Goal: Information Seeking & Learning: Learn about a topic

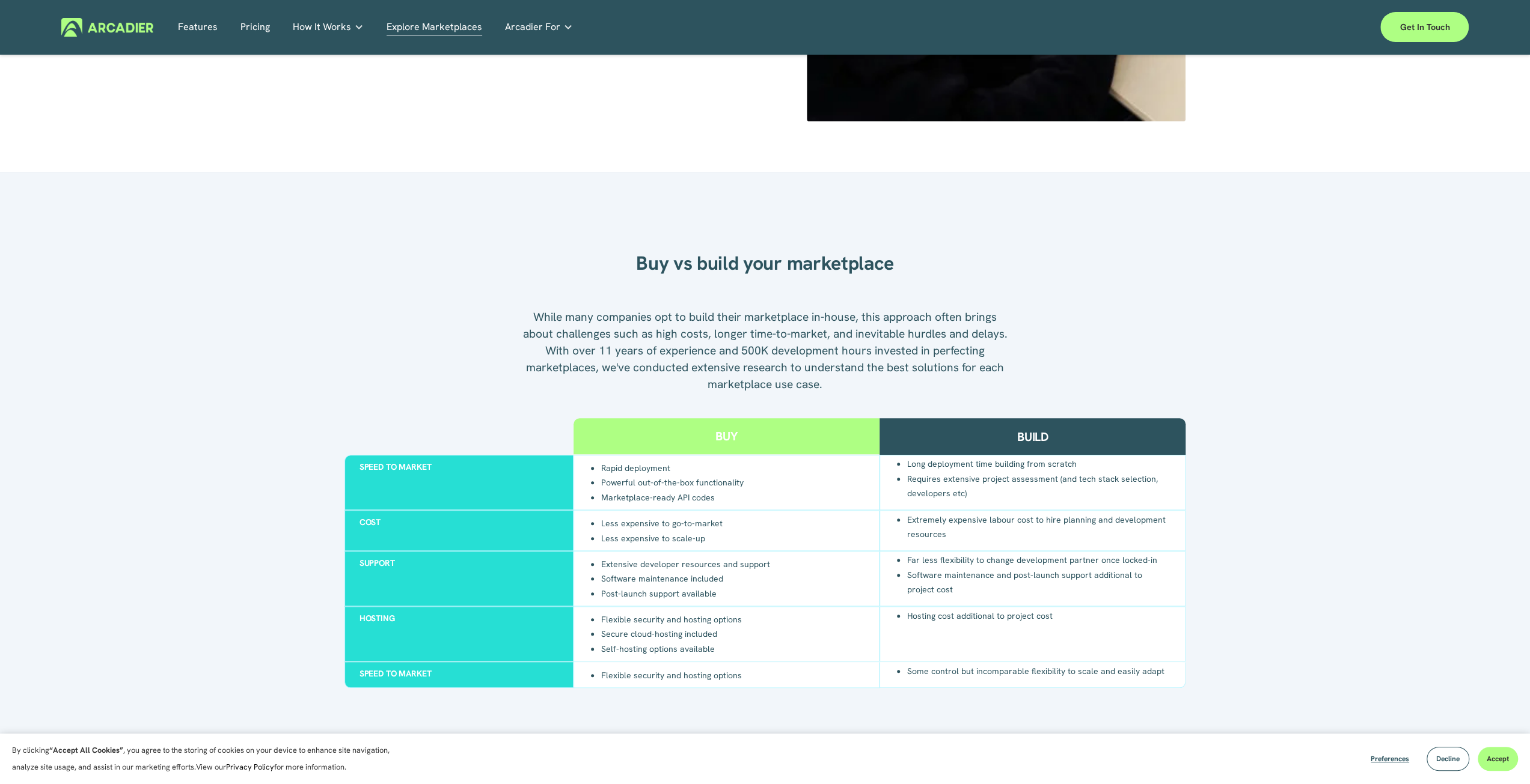
scroll to position [1081, 0]
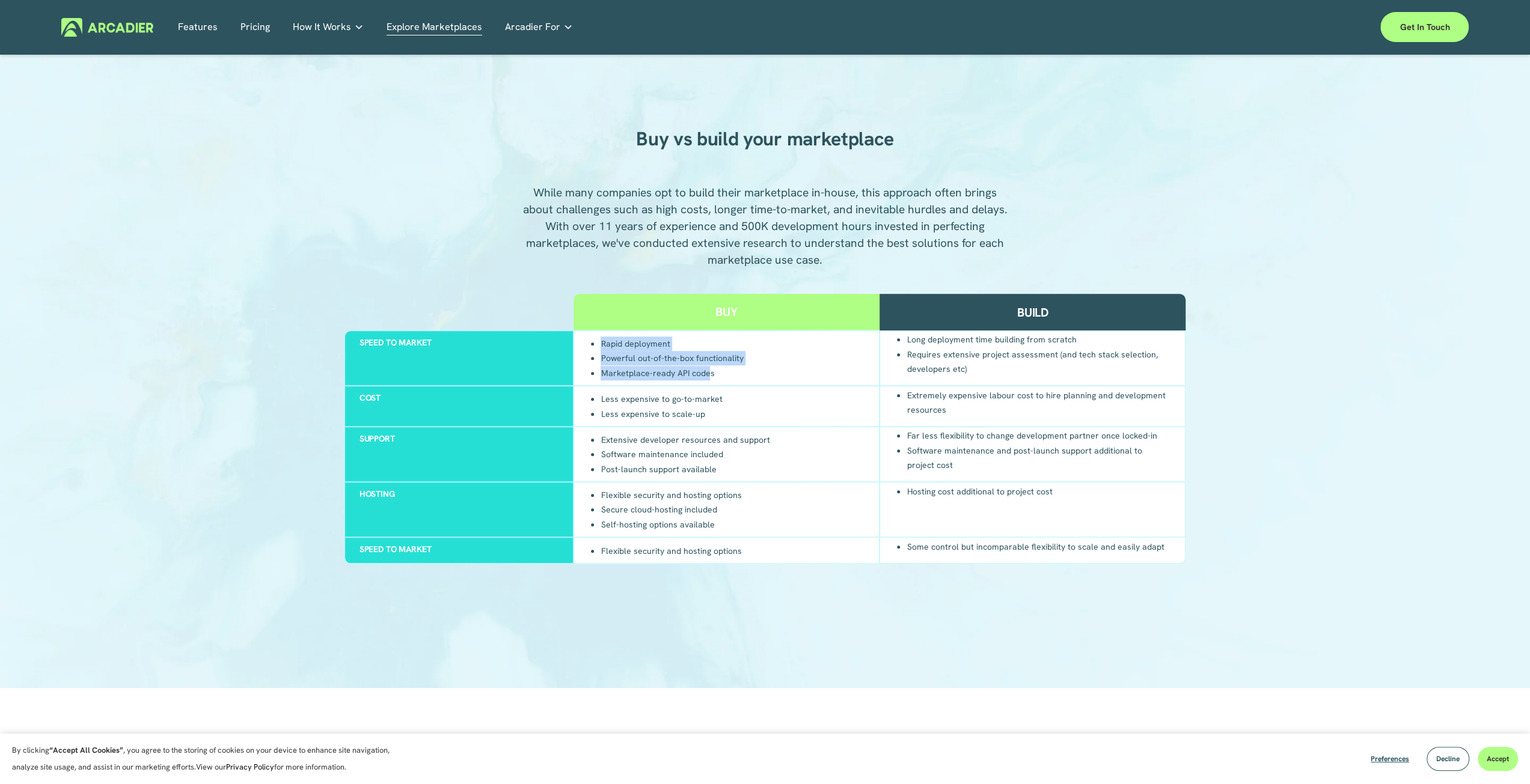
drag, startPoint x: 602, startPoint y: 347, endPoint x: 706, endPoint y: 373, distance: 107.2
click at [706, 373] on ul "Rapid deployment Powerful out-of-the-box functionality Marketplace-ready API co…" at bounding box center [666, 358] width 155 height 44
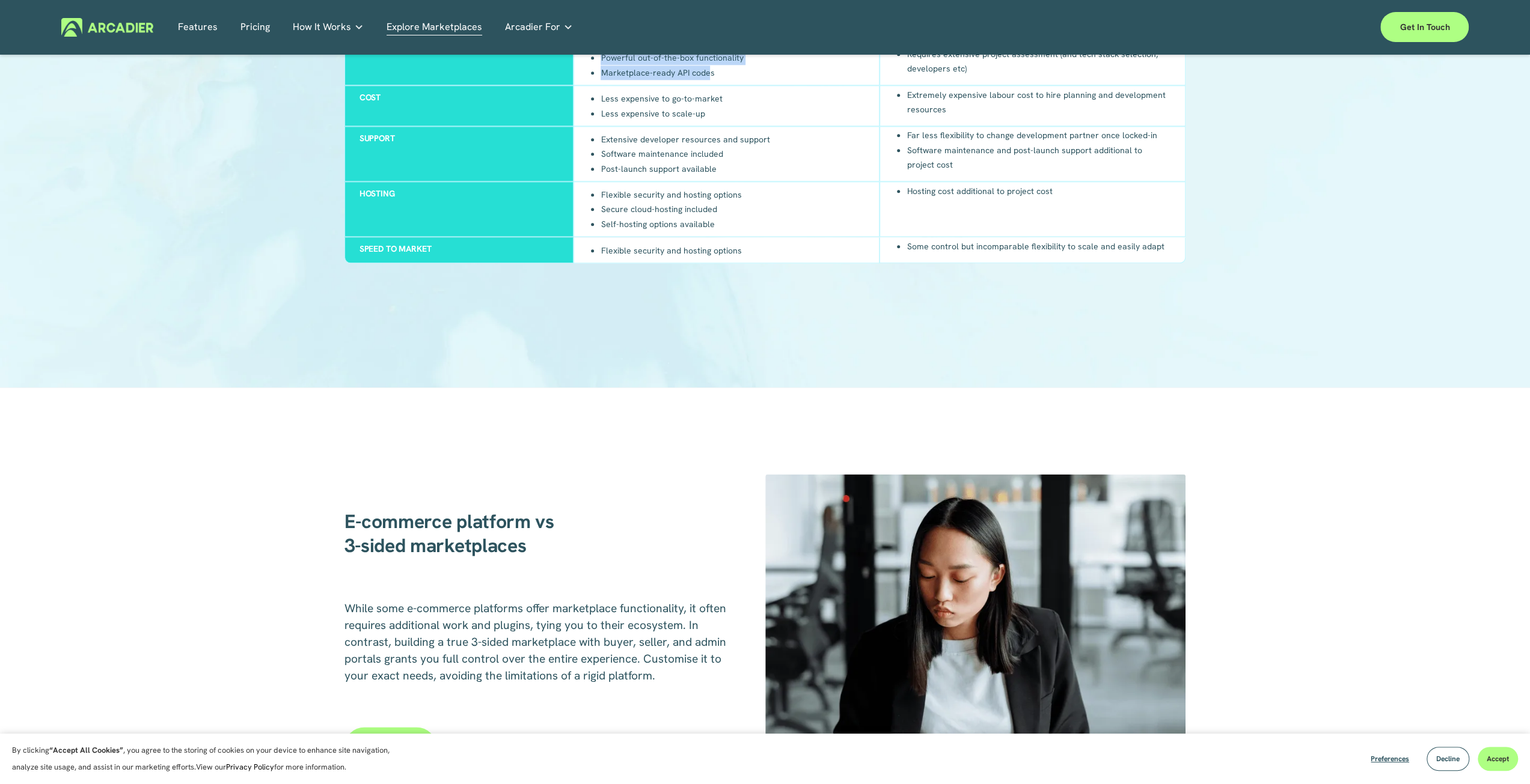
scroll to position [1622, 0]
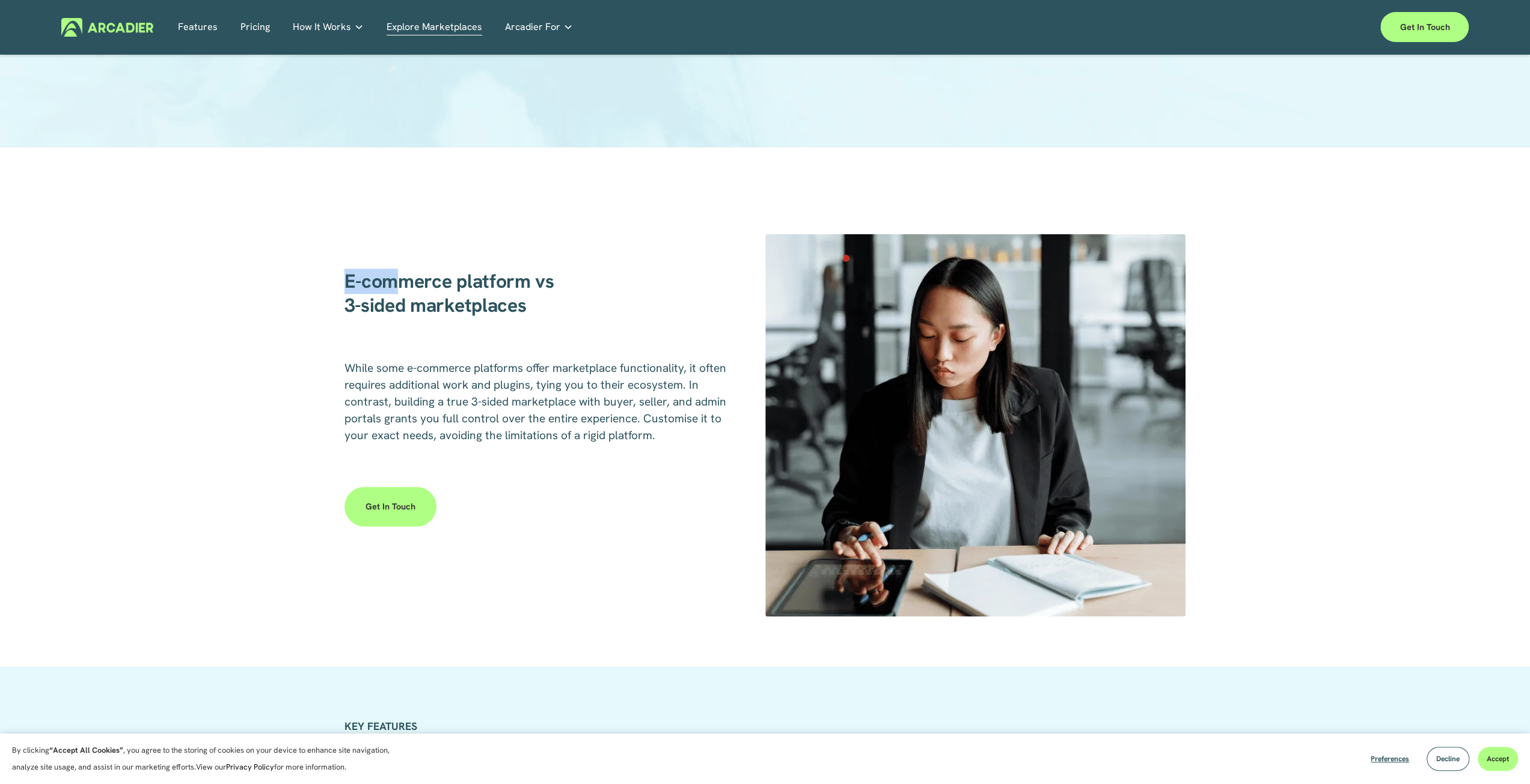
drag, startPoint x: 346, startPoint y: 282, endPoint x: 403, endPoint y: 287, distance: 57.2
click at [403, 287] on strong "E-commerce platform vs 3-sided marketplaces" at bounding box center [449, 293] width 209 height 49
drag, startPoint x: 406, startPoint y: 373, endPoint x: 535, endPoint y: 378, distance: 129.1
click at [535, 378] on span "While some e-commerce platforms offer marketplace functionality, it often requi…" at bounding box center [536, 401] width 385 height 82
drag, startPoint x: 539, startPoint y: 391, endPoint x: 608, endPoint y: 392, distance: 69.0
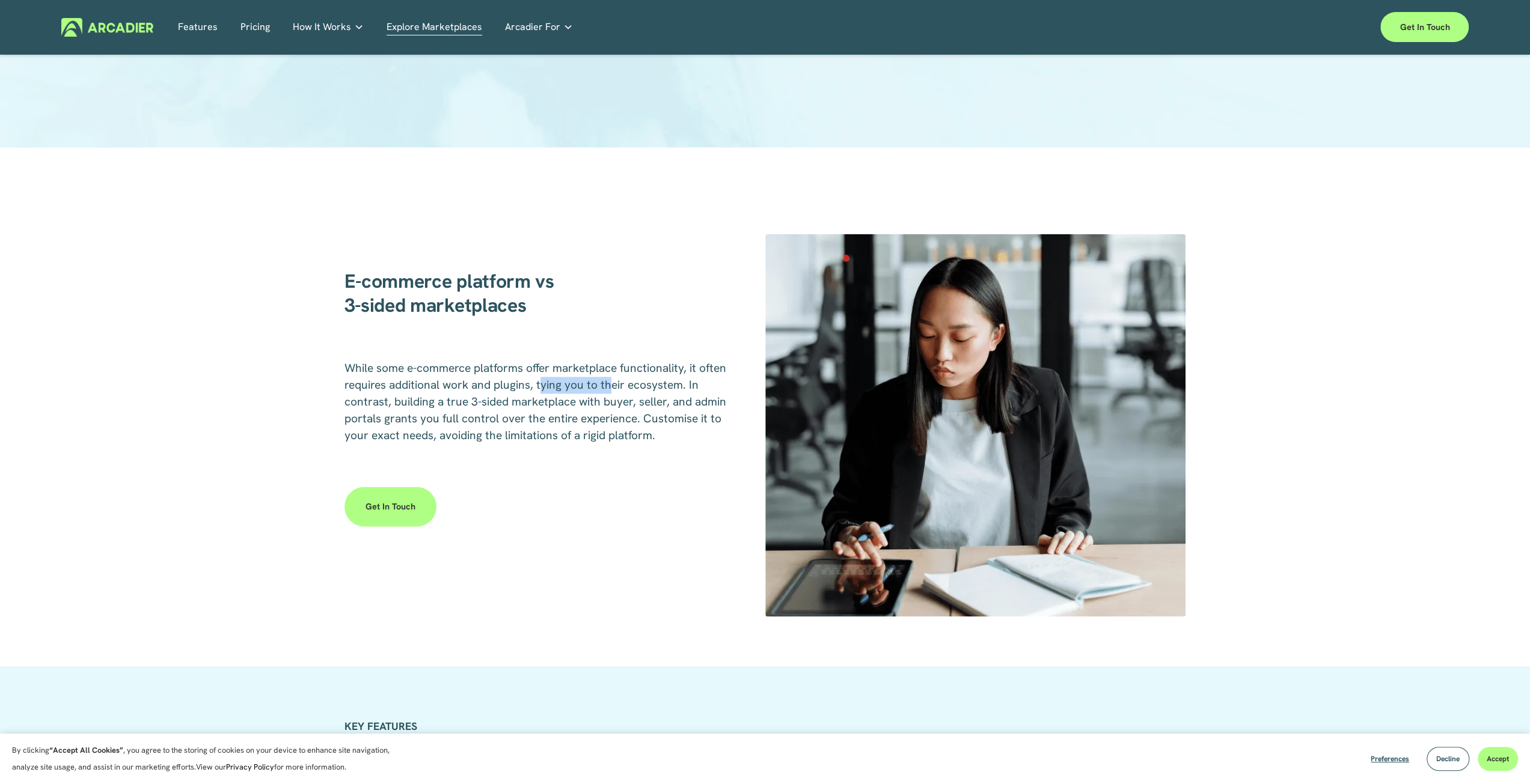
click at [608, 392] on span "While some e-commerce platforms offer marketplace functionality, it often requi…" at bounding box center [536, 401] width 385 height 82
drag, startPoint x: 394, startPoint y: 413, endPoint x: 466, endPoint y: 409, distance: 72.1
click at [466, 409] on p "While some e-commerce platforms offer marketplace functionality, it often requi…" at bounding box center [537, 401] width 386 height 84
drag, startPoint x: 426, startPoint y: 423, endPoint x: 512, endPoint y: 425, distance: 86.0
click at [512, 425] on span "While some e-commerce platforms offer marketplace functionality, it often requi…" at bounding box center [536, 401] width 385 height 82
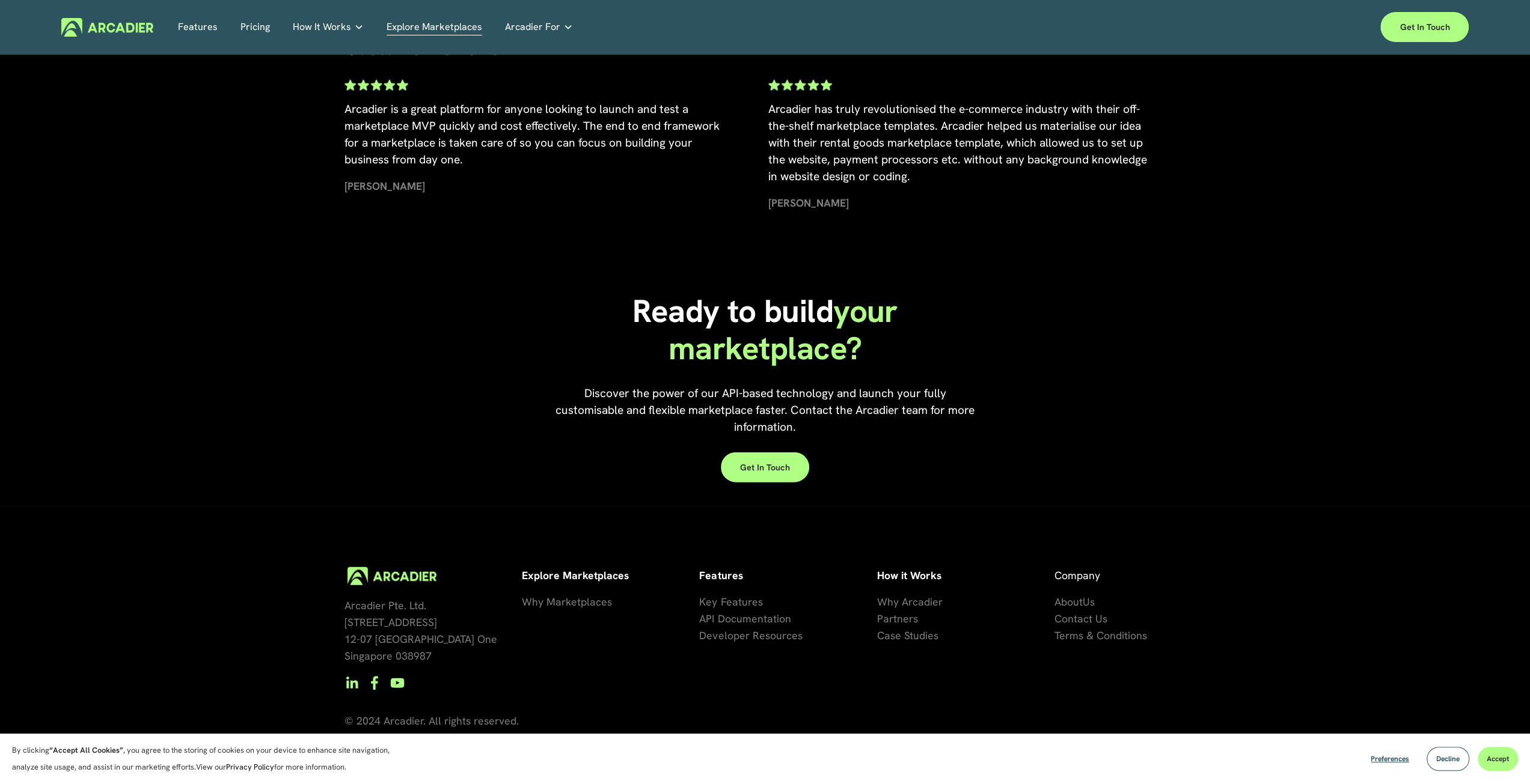
scroll to position [0, 0]
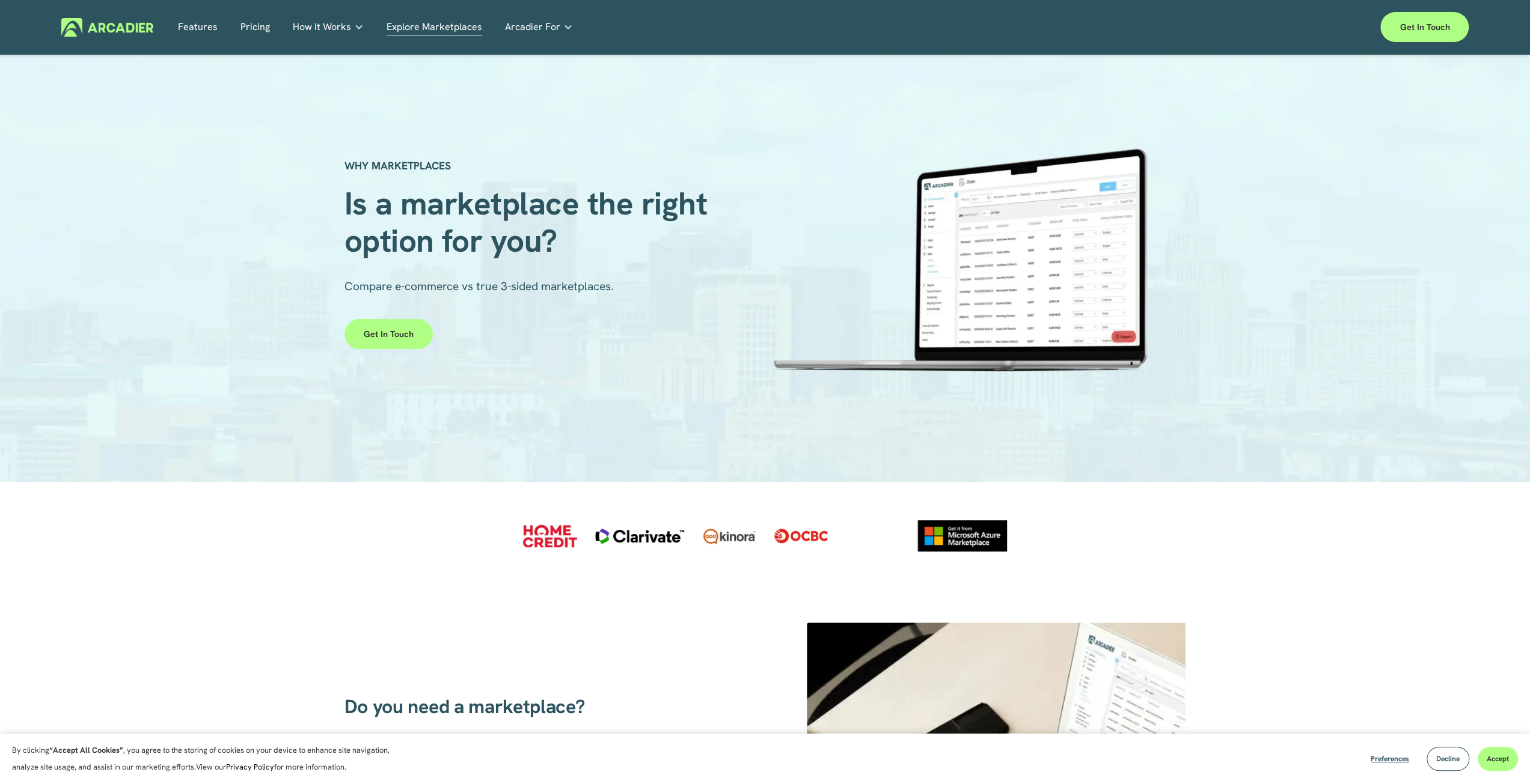
click at [254, 32] on link "Pricing" at bounding box center [255, 27] width 29 height 19
